Goal: Task Accomplishment & Management: Complete application form

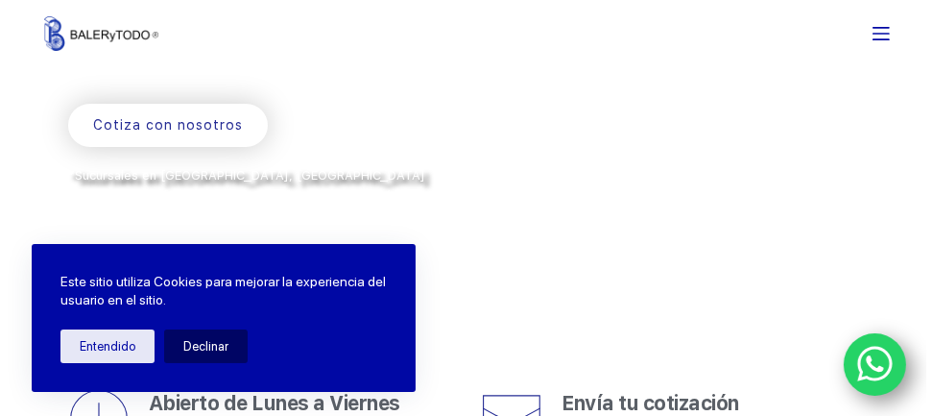
scroll to position [288, 0]
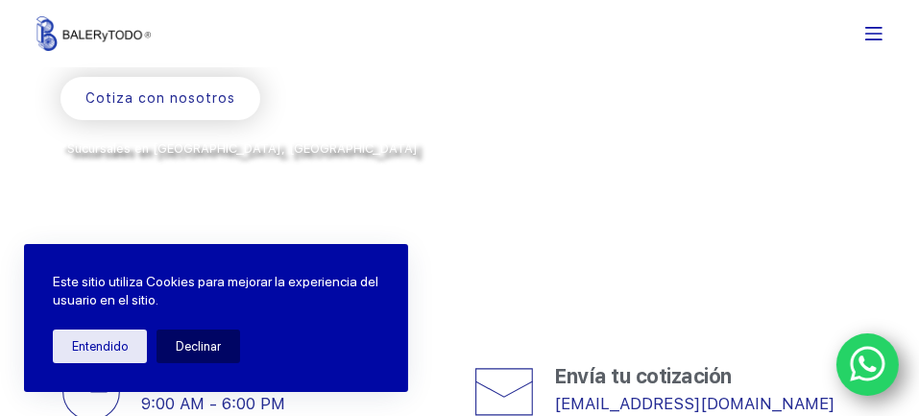
click at [153, 94] on span "Cotiza con nosotros" at bounding box center [160, 97] width 150 height 21
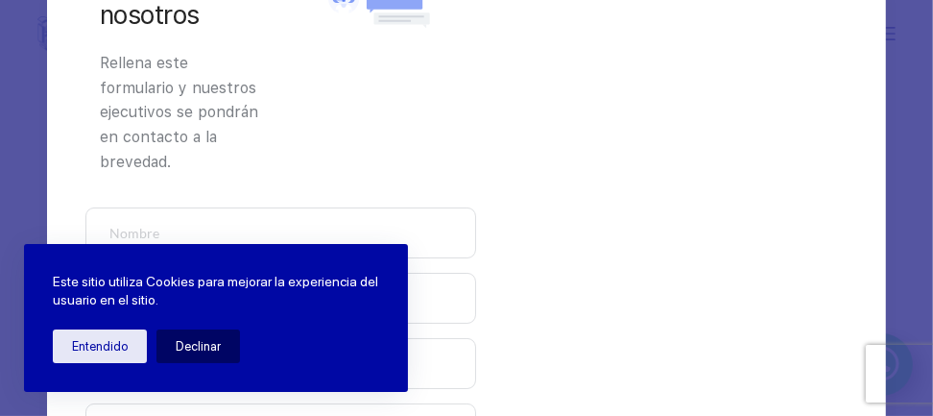
scroll to position [96, 0]
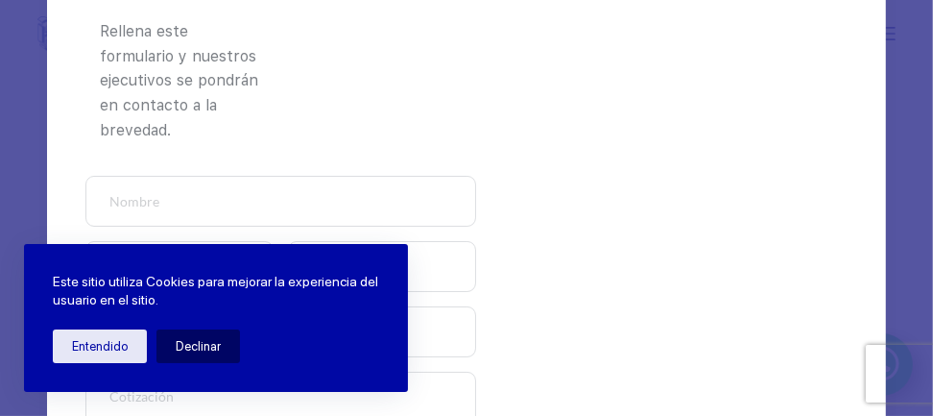
click at [173, 198] on input "text" at bounding box center [281, 201] width 392 height 51
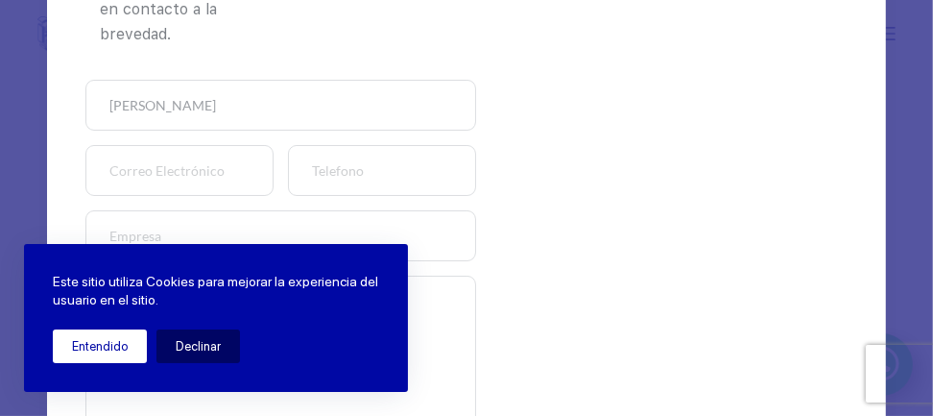
type input "[PERSON_NAME]"
click at [124, 350] on button "Entendido" at bounding box center [100, 346] width 94 height 34
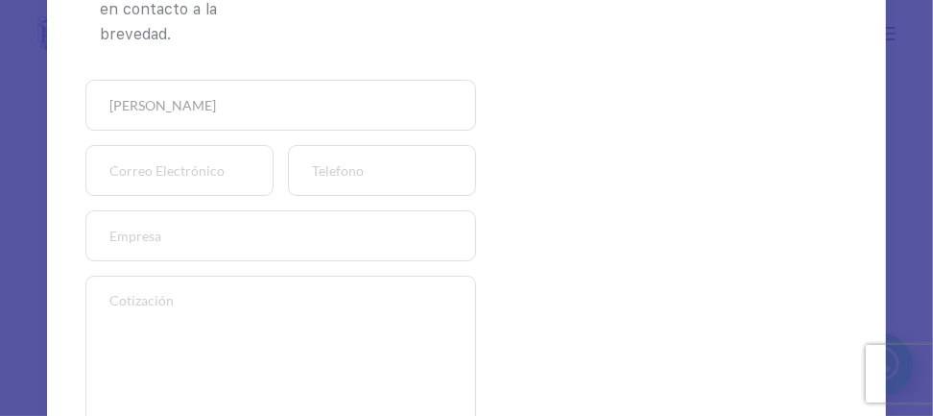
click at [162, 178] on input "email" at bounding box center [179, 170] width 188 height 51
type input "[EMAIL_ADDRESS][DOMAIN_NAME]"
type input "RAS100617291"
click at [369, 158] on input "number" at bounding box center [382, 170] width 188 height 51
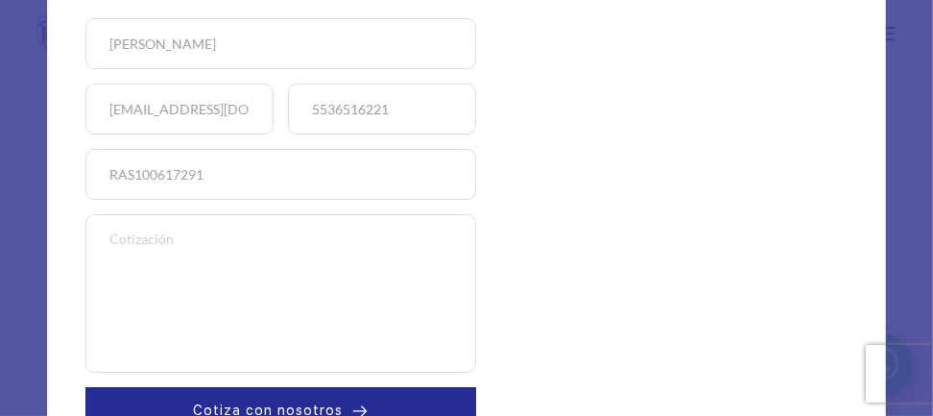
scroll to position [282, 0]
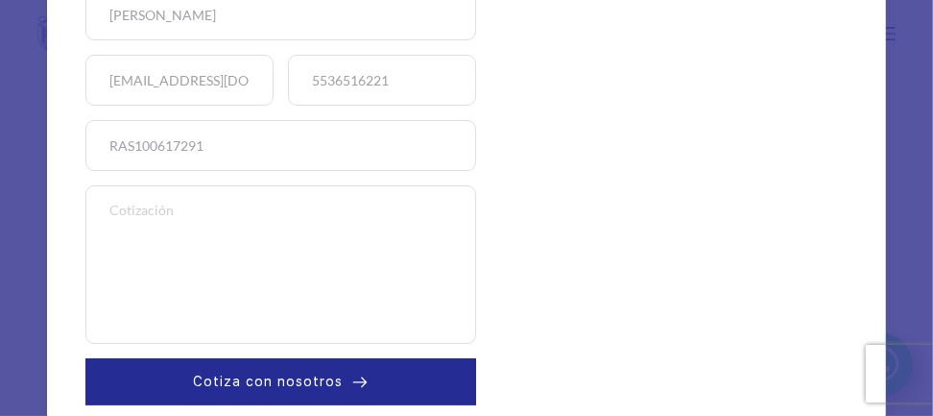
type input "5536516221"
click at [154, 277] on textarea at bounding box center [281, 264] width 392 height 158
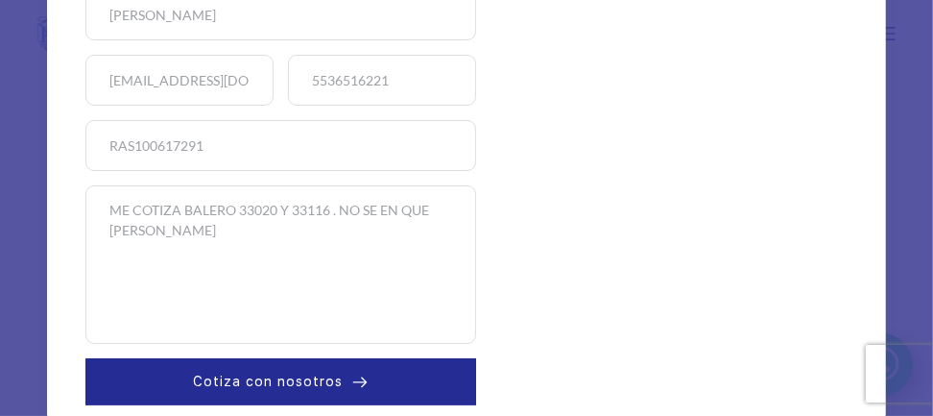
type textarea "ME COTIZA BALERO 33020 Y 33116 . NO SE EN QUE [PERSON_NAME]"
click at [227, 372] on span "Cotiza con nosotros" at bounding box center [268, 381] width 150 height 21
click at [302, 388] on span "Cotiza con nosotros" at bounding box center [268, 381] width 150 height 21
click at [340, 384] on button "Cotiza con nosotros" at bounding box center [281, 381] width 392 height 46
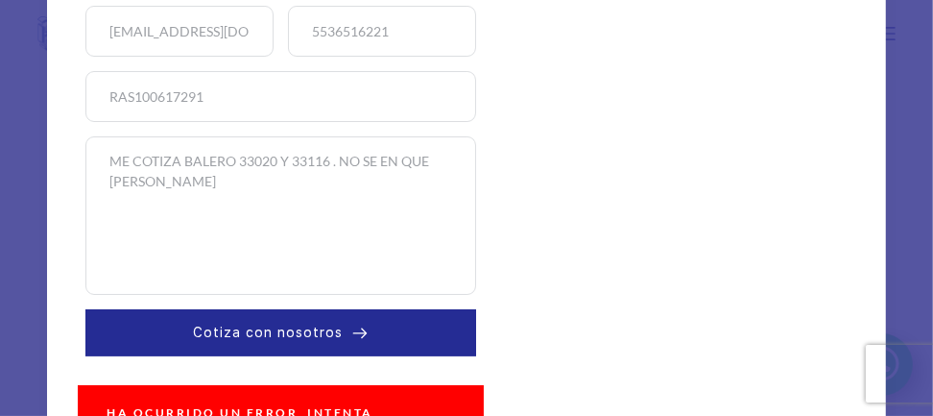
scroll to position [375, 0]
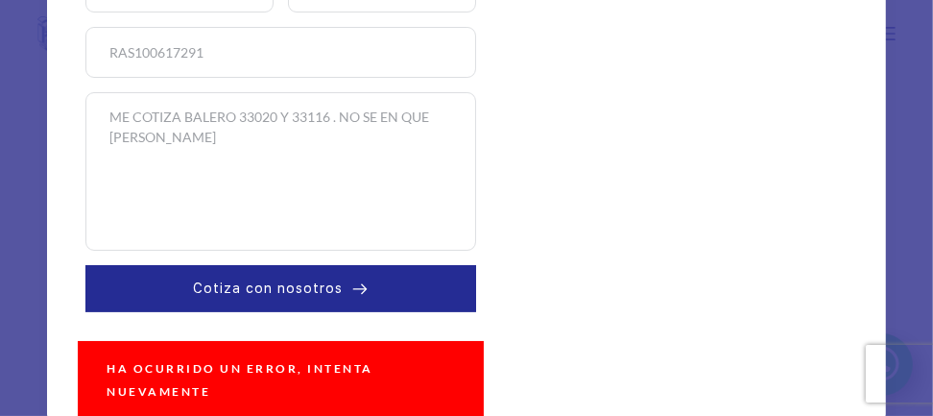
click at [336, 298] on button "Cotiza con nosotros" at bounding box center [281, 288] width 392 height 46
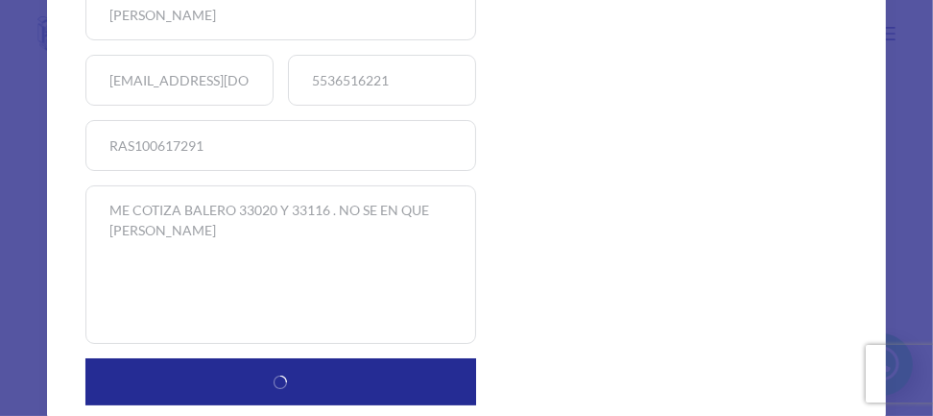
click at [336, 298] on textarea "ME COTIZA BALERO 33020 Y 33116 . NO SE EN QUE [PERSON_NAME]" at bounding box center [281, 264] width 392 height 158
click at [316, 389] on span "Cotiza con nosotros" at bounding box center [268, 381] width 150 height 21
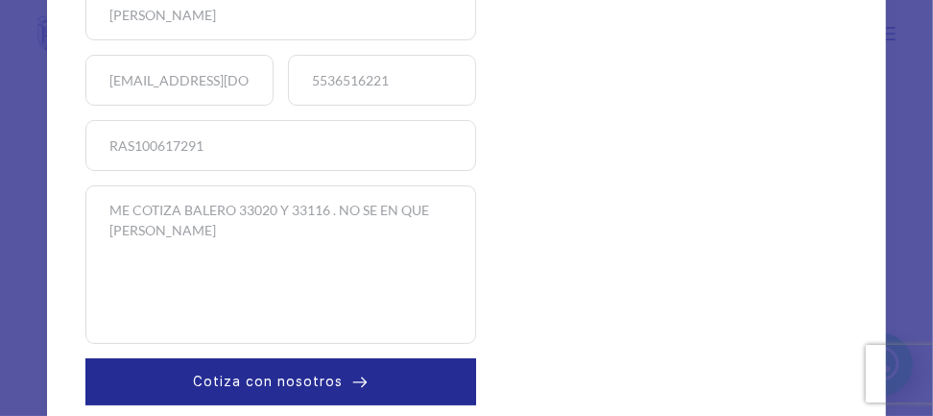
click at [316, 389] on span "Cotiza con nosotros" at bounding box center [268, 381] width 150 height 21
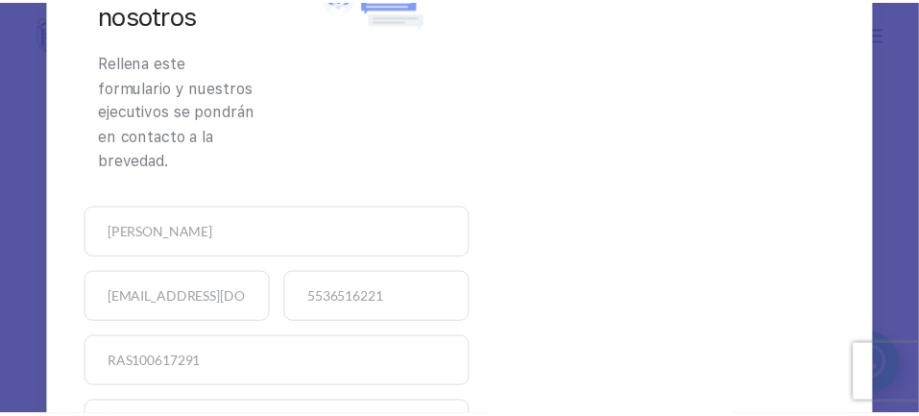
scroll to position [0, 0]
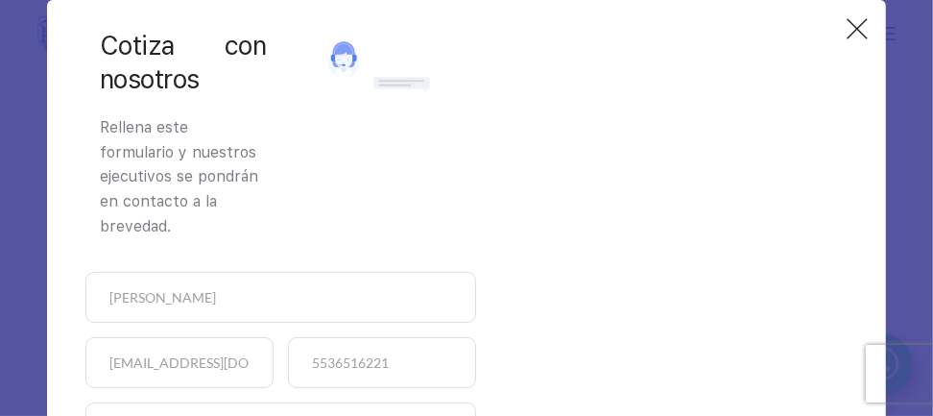
click at [846, 29] on icon at bounding box center [857, 28] width 23 height 23
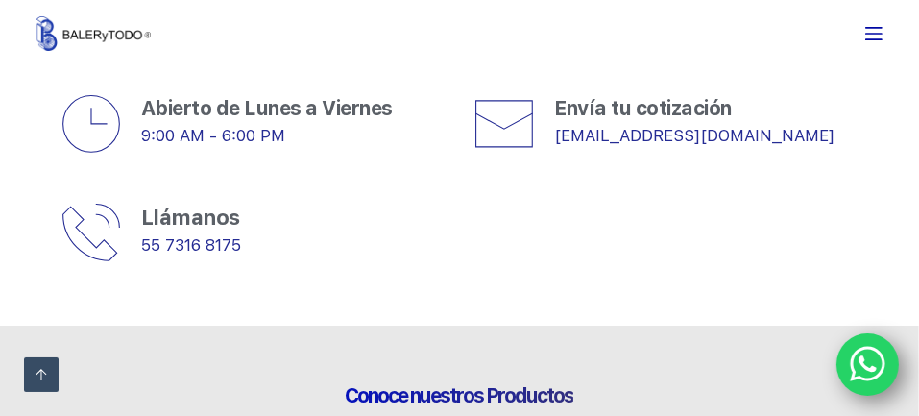
scroll to position [576, 0]
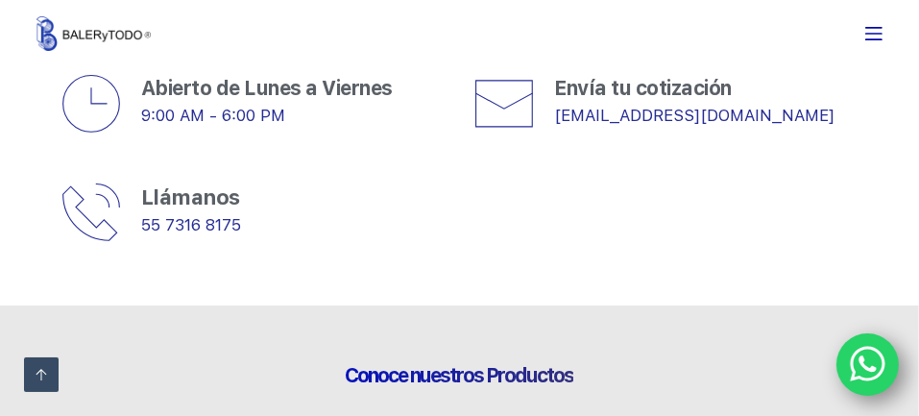
click at [165, 210] on h4 "Llámanos" at bounding box center [499, 197] width 717 height 32
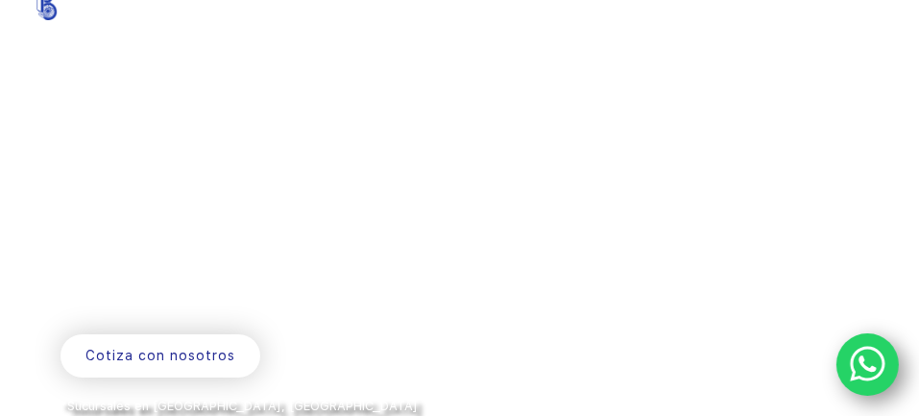
scroll to position [0, 0]
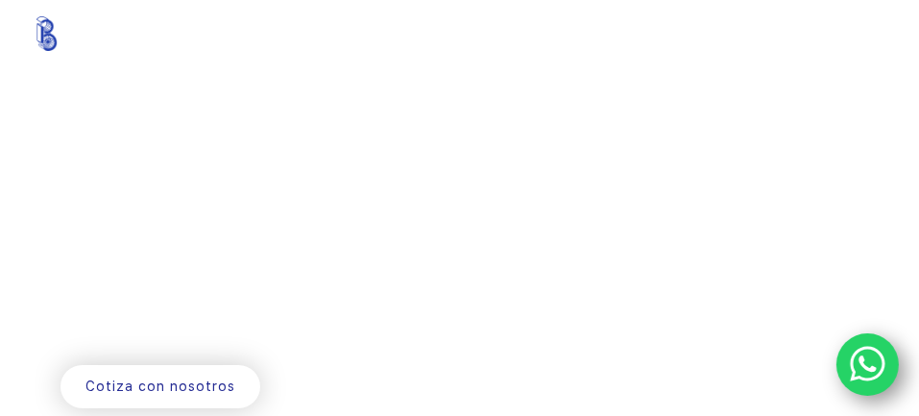
click at [881, 43] on div "Menu" at bounding box center [695, 33] width 375 height 67
click at [882, 27] on icon "Menu" at bounding box center [873, 33] width 17 height 17
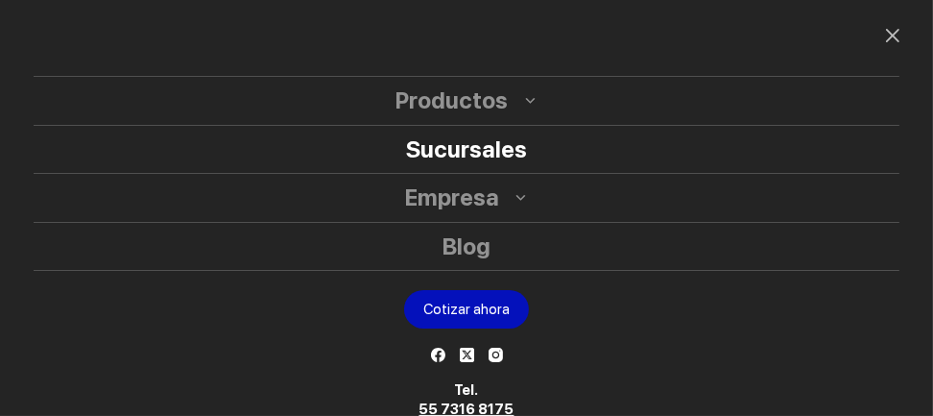
click at [461, 157] on link "Sucursales" at bounding box center [467, 150] width 866 height 48
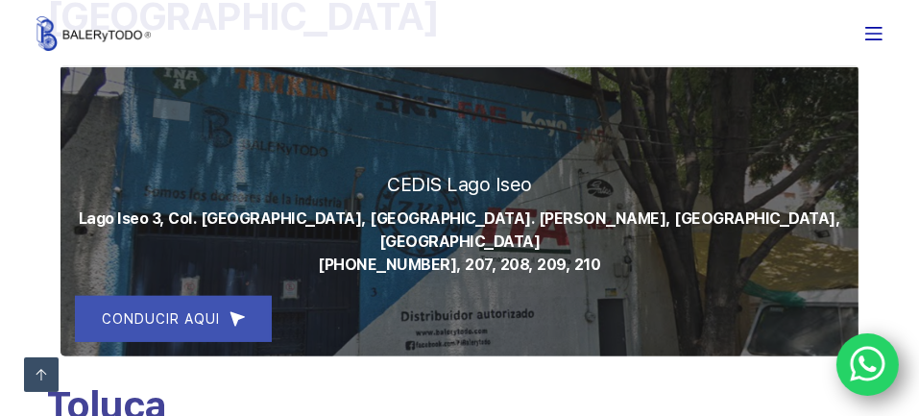
scroll to position [864, 0]
